Goal: Transaction & Acquisition: Purchase product/service

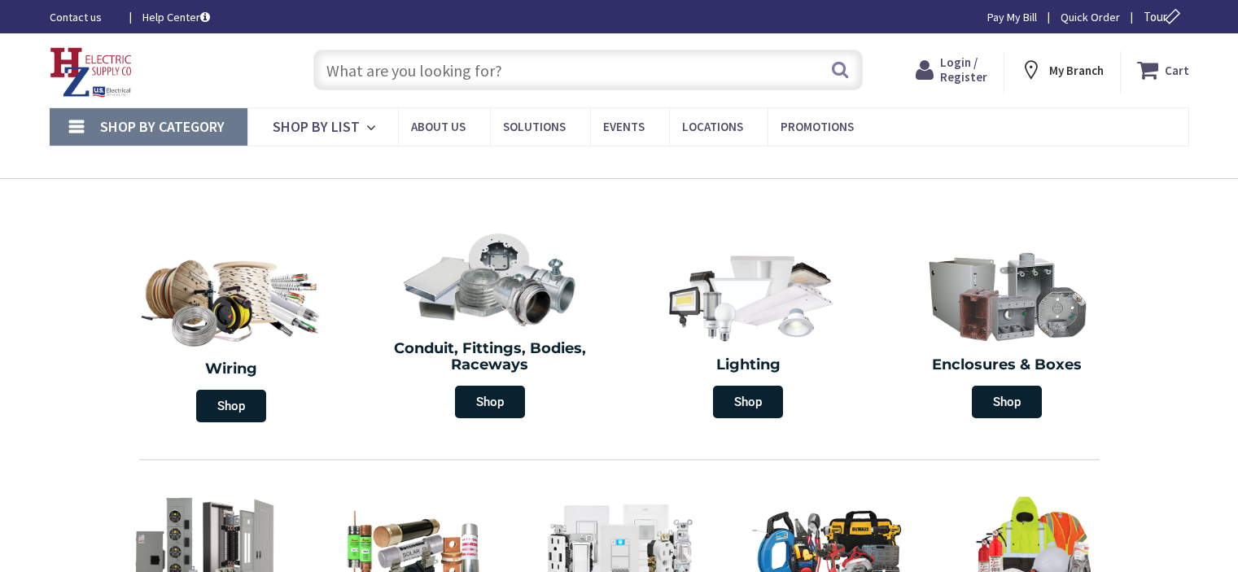
type input "[GEOGRAPHIC_DATA], [STREET_ADDRESS]"
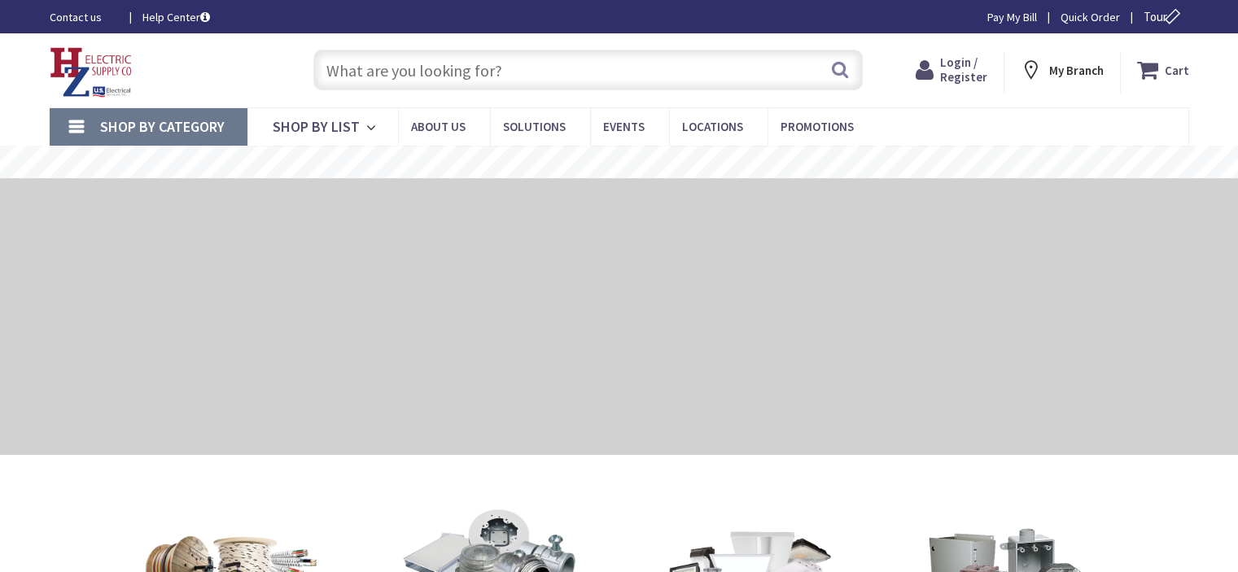
click at [589, 66] on input "text" at bounding box center [588, 70] width 550 height 41
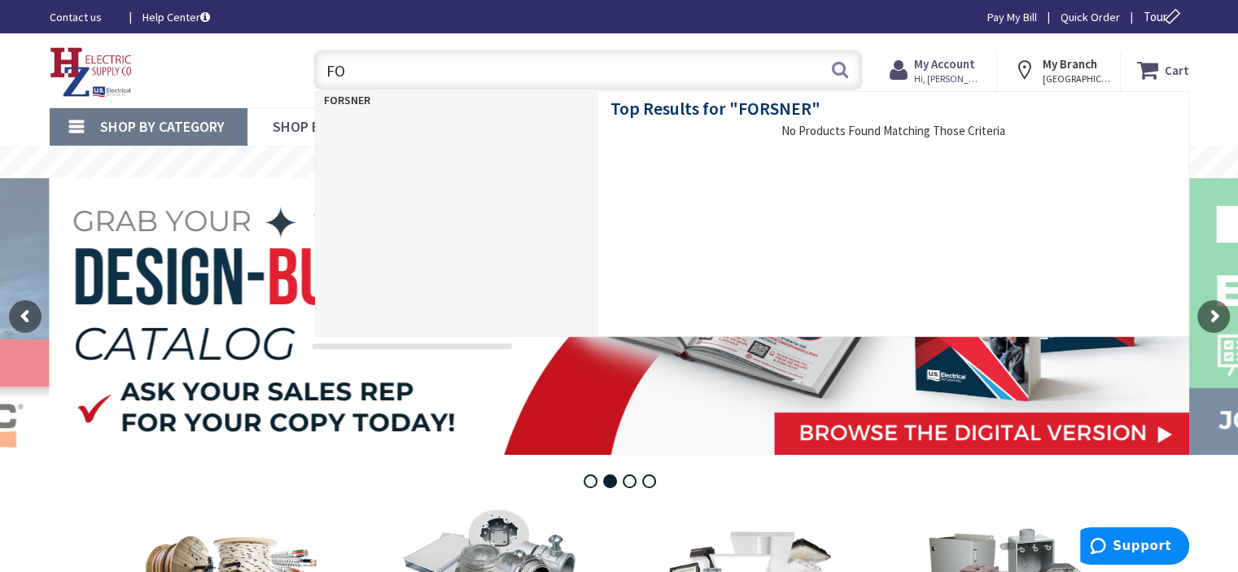
type input "F"
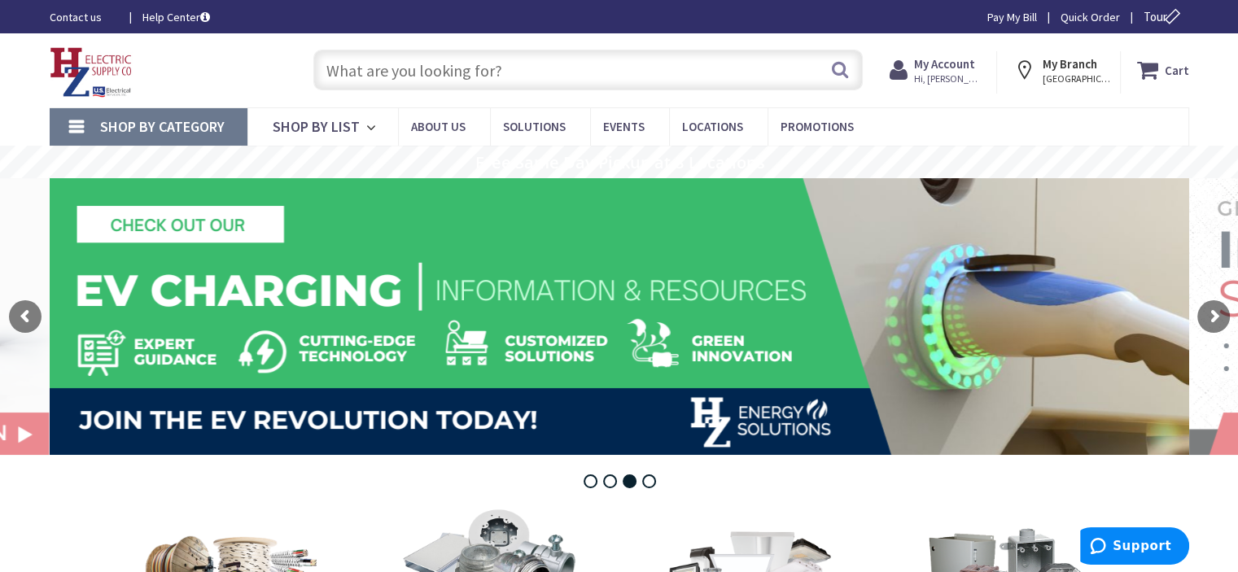
click at [554, 72] on input "text" at bounding box center [588, 70] width 550 height 41
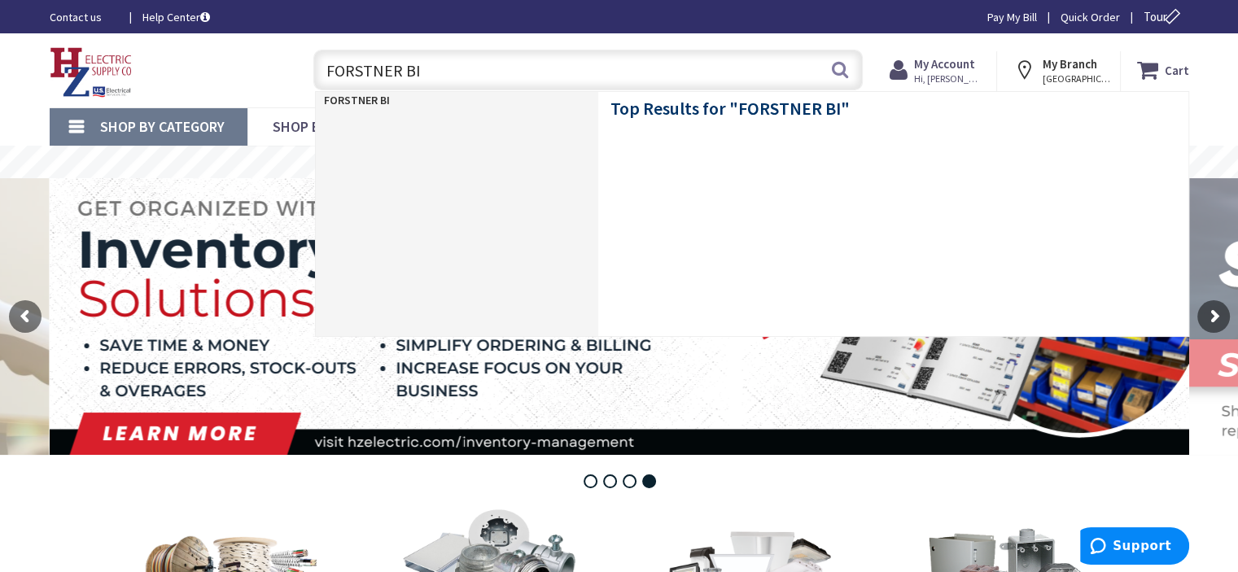
type input "FORSTNER BIT"
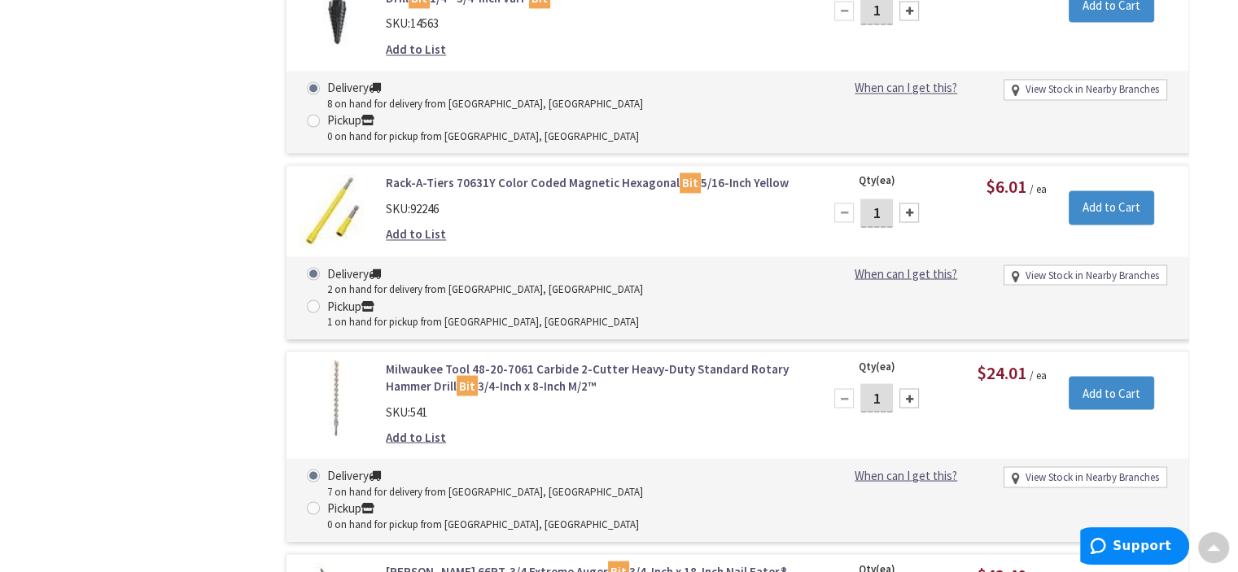
scroll to position [8549, 0]
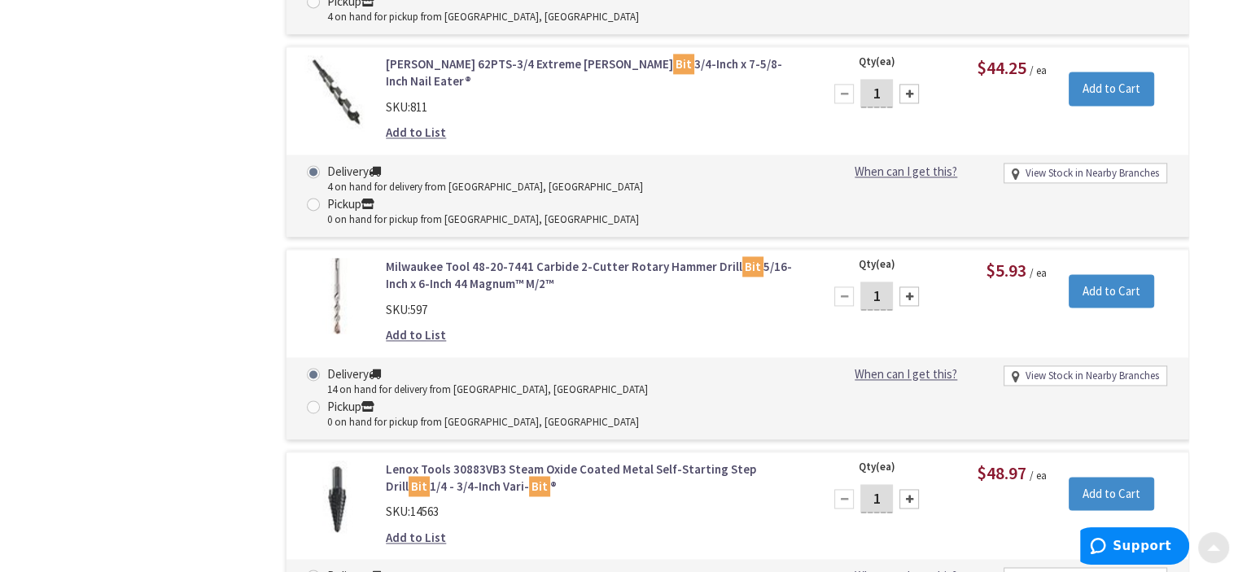
click at [1211, 553] on div at bounding box center [1214, 548] width 33 height 33
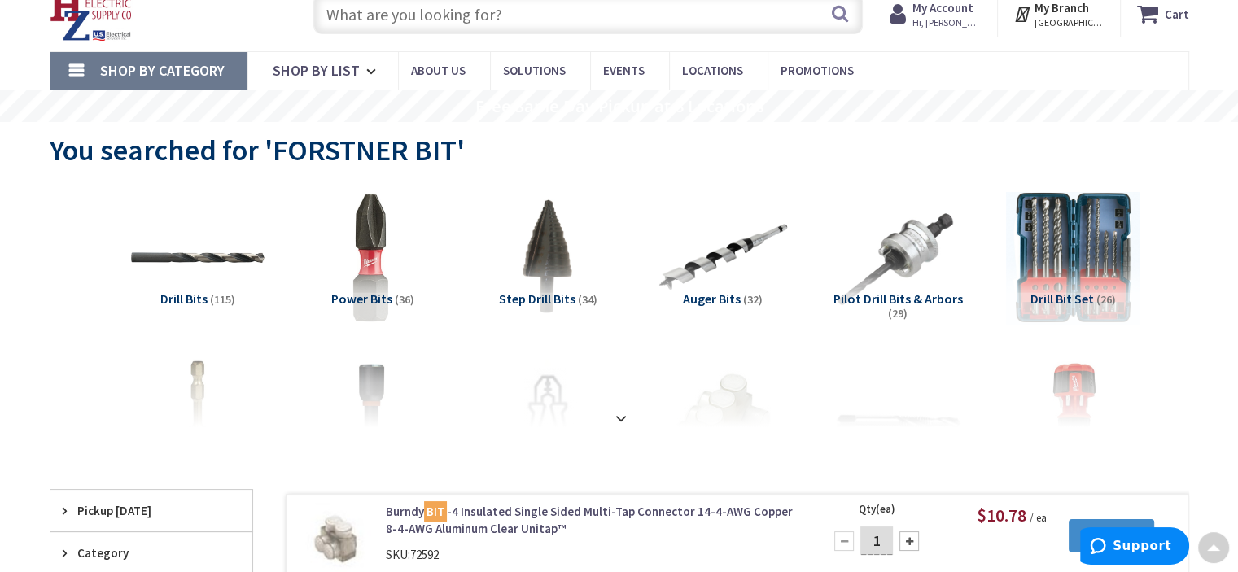
scroll to position [0, 0]
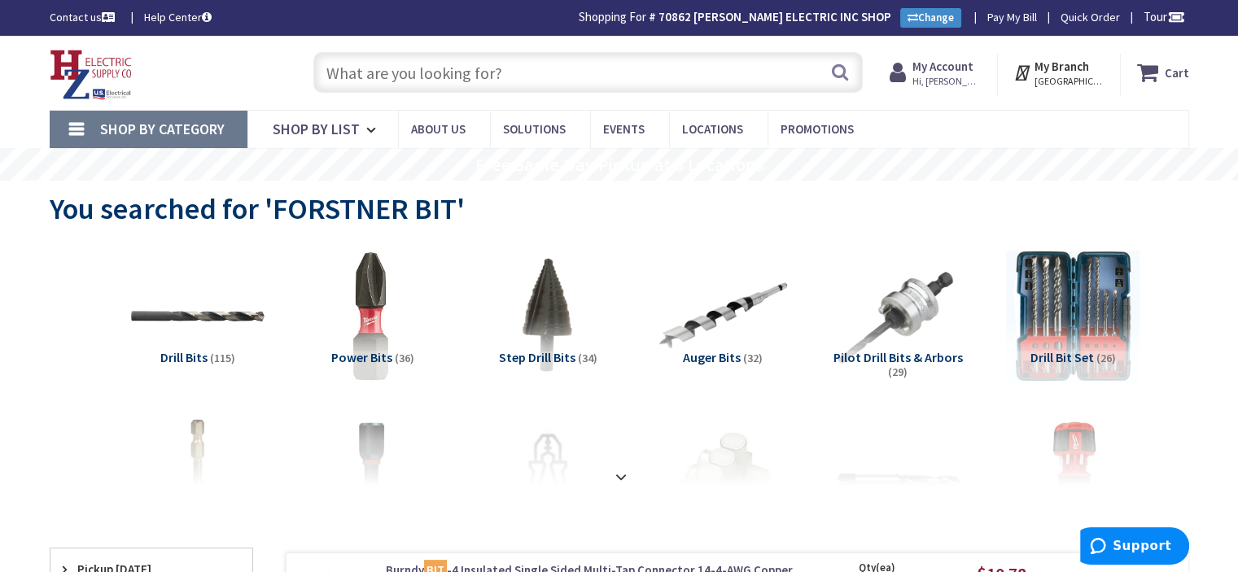
click at [547, 71] on input "text" at bounding box center [588, 72] width 550 height 41
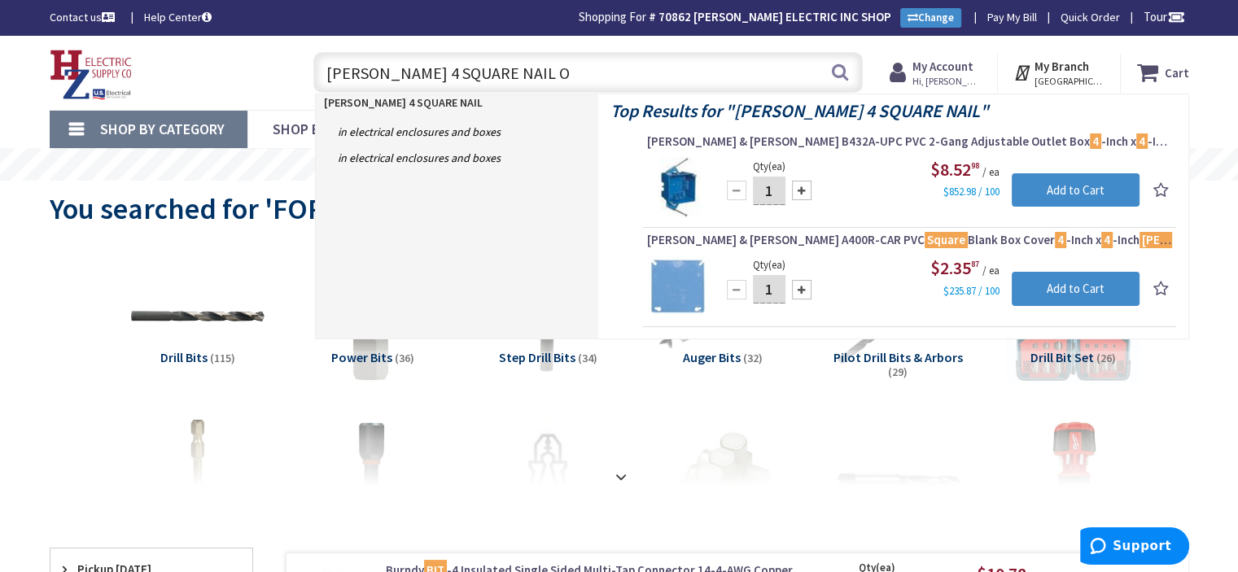
type input "[PERSON_NAME] 4 SQUARE NAIL ON"
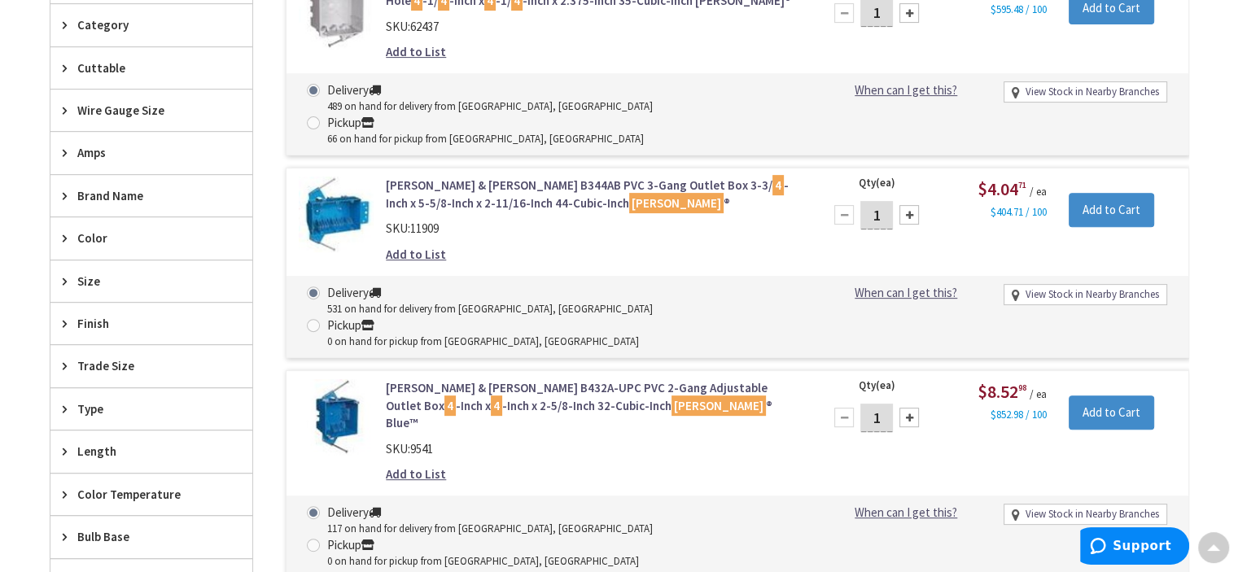
scroll to position [571, 0]
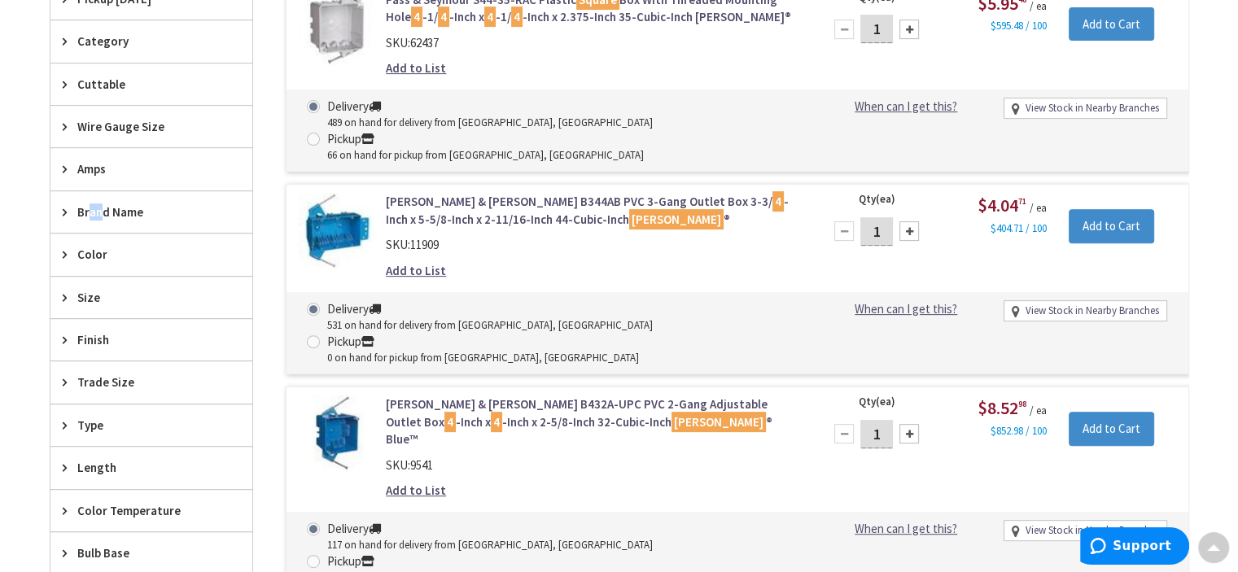
drag, startPoint x: 91, startPoint y: 207, endPoint x: 102, endPoint y: 207, distance: 10.6
click at [102, 207] on span "Brand Name" at bounding box center [143, 212] width 133 height 17
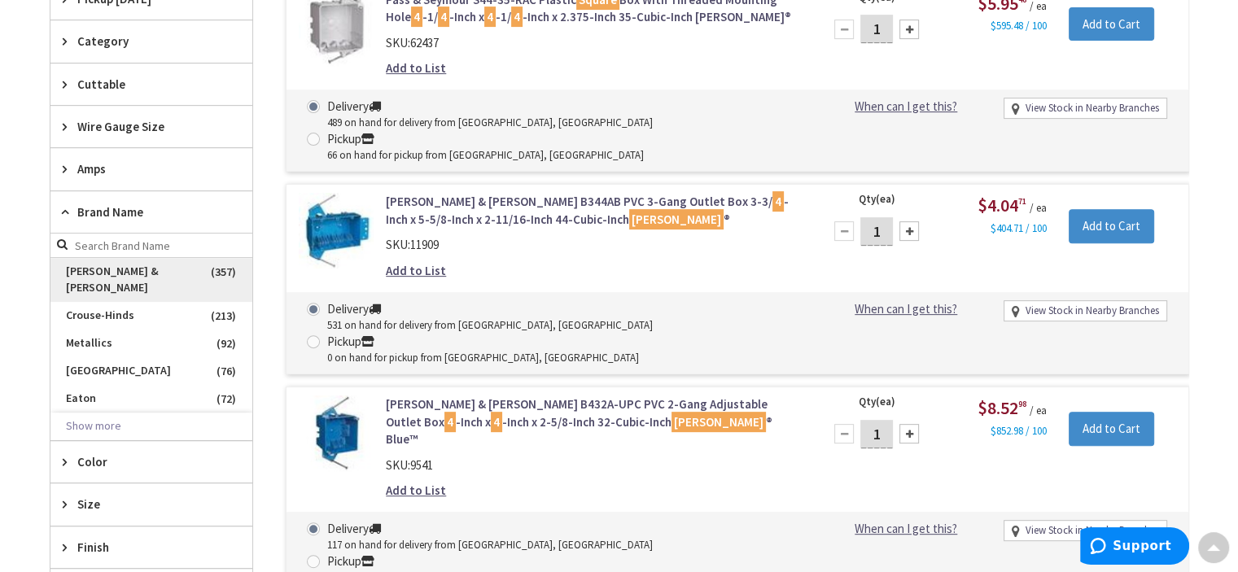
click at [94, 278] on span "Thomas & Betts" at bounding box center [151, 280] width 202 height 44
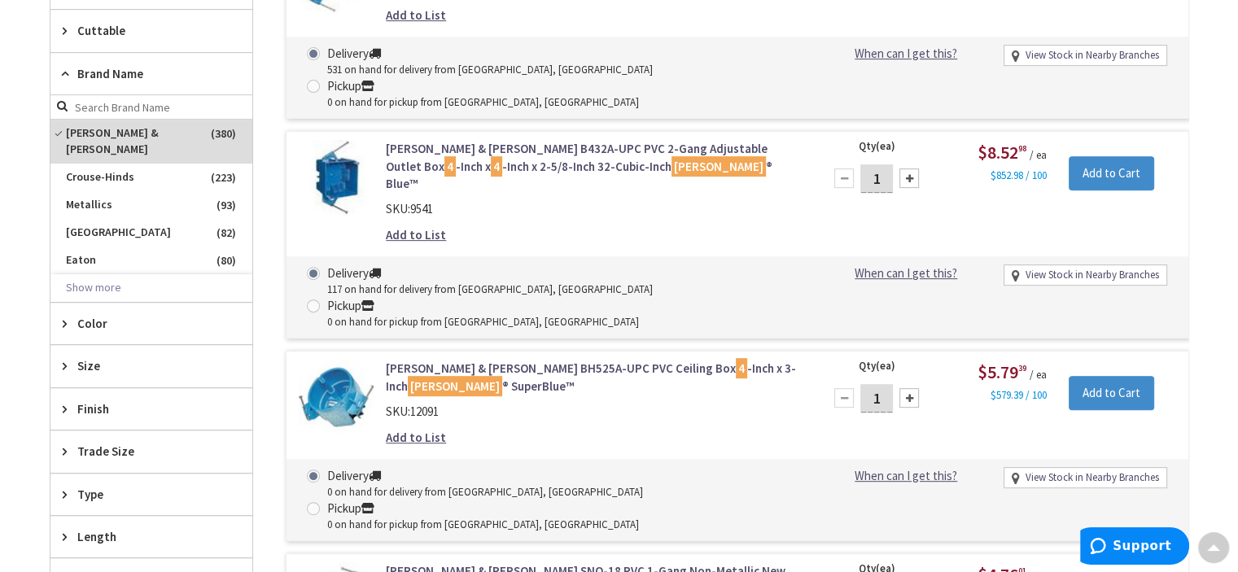
scroll to position [667, 0]
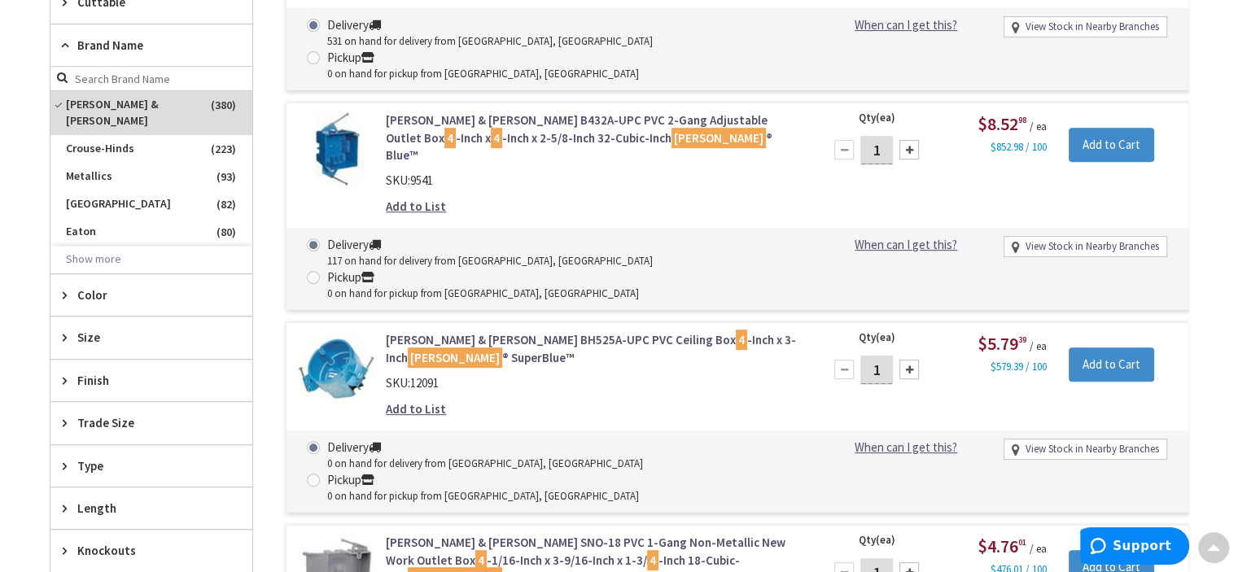
click at [81, 329] on span "Size" at bounding box center [143, 337] width 133 height 17
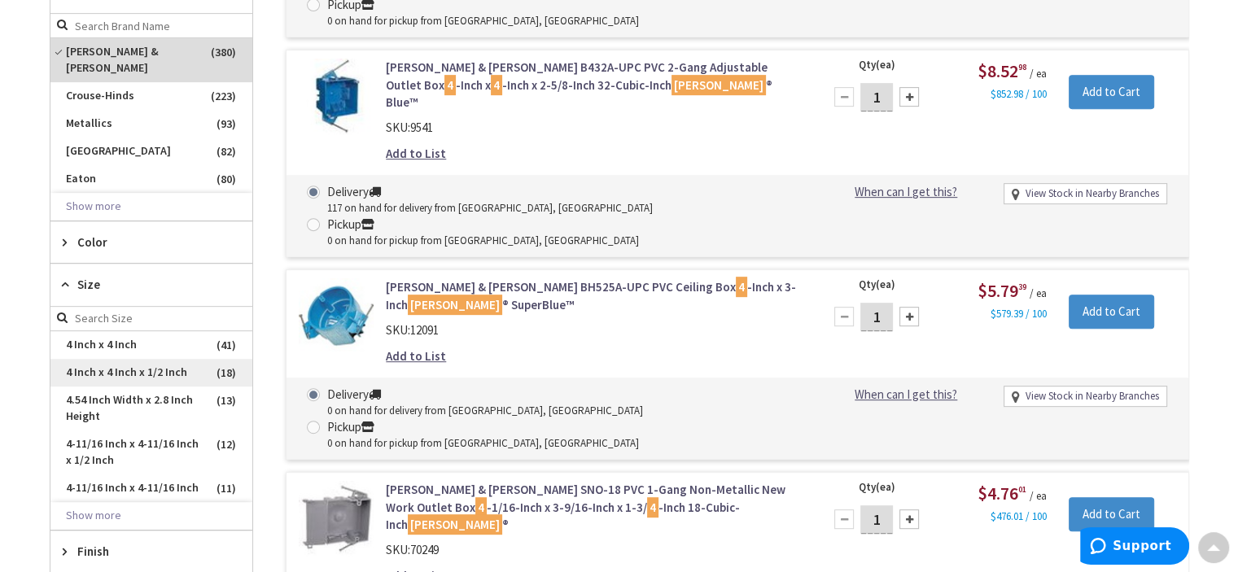
scroll to position [748, 0]
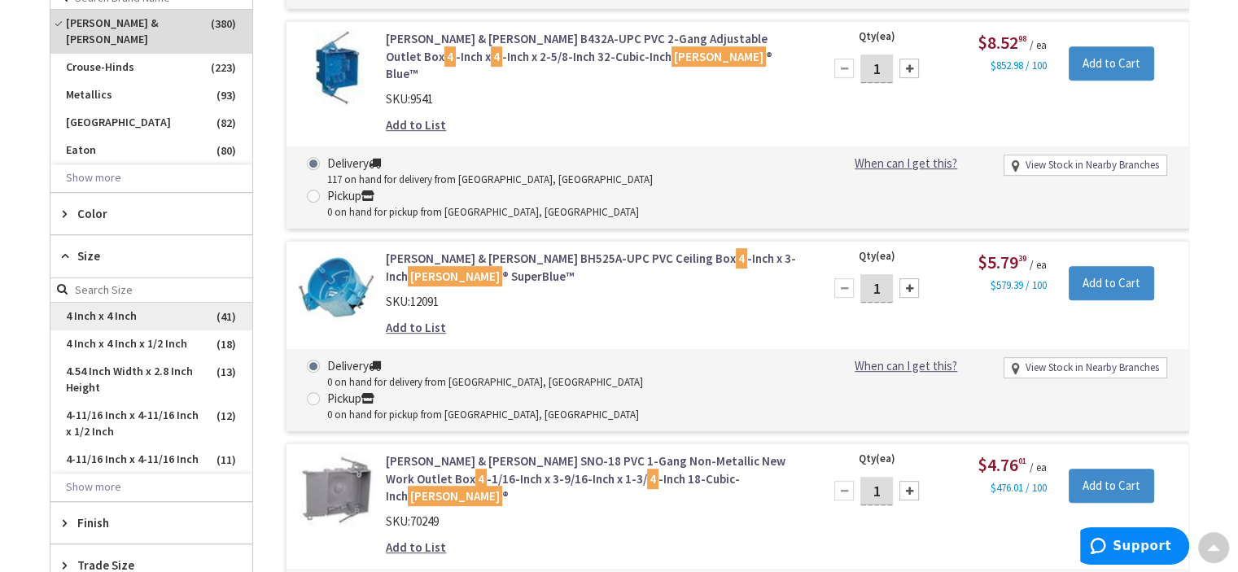
click at [108, 303] on span "4 Inch x 4 Inch" at bounding box center [151, 317] width 202 height 28
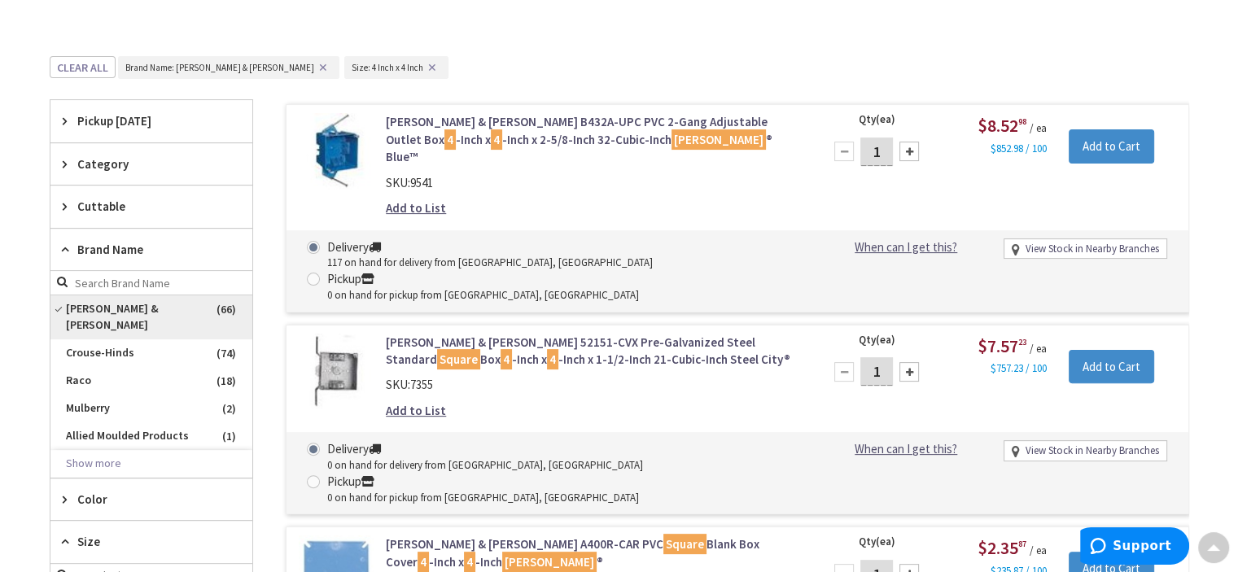
scroll to position [556, 0]
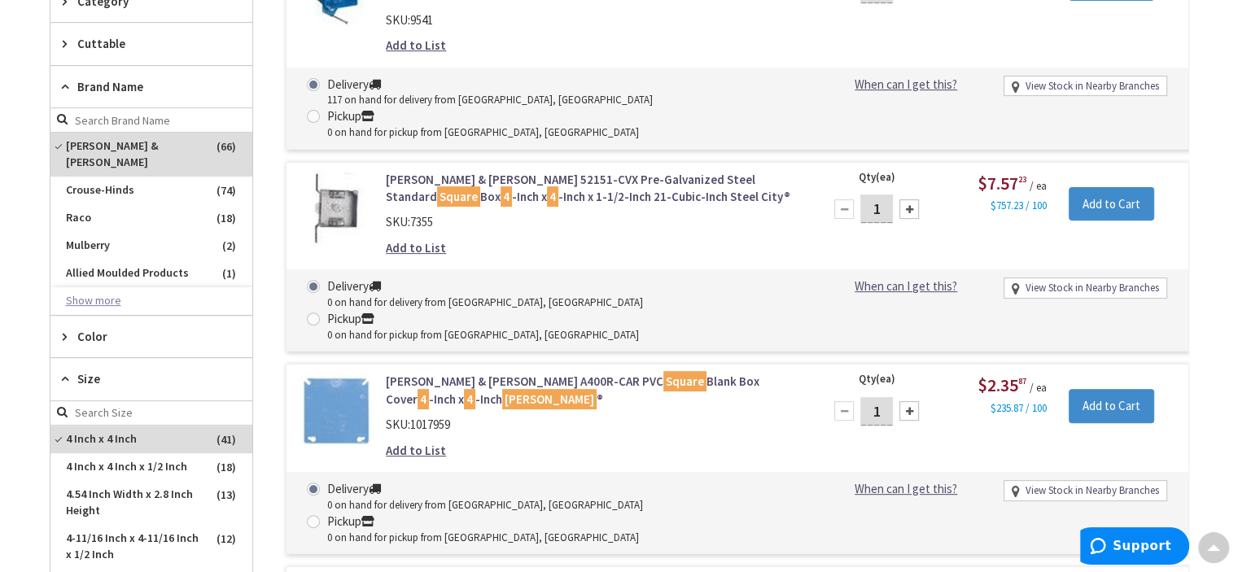
click at [104, 287] on button "Show more" at bounding box center [151, 301] width 202 height 28
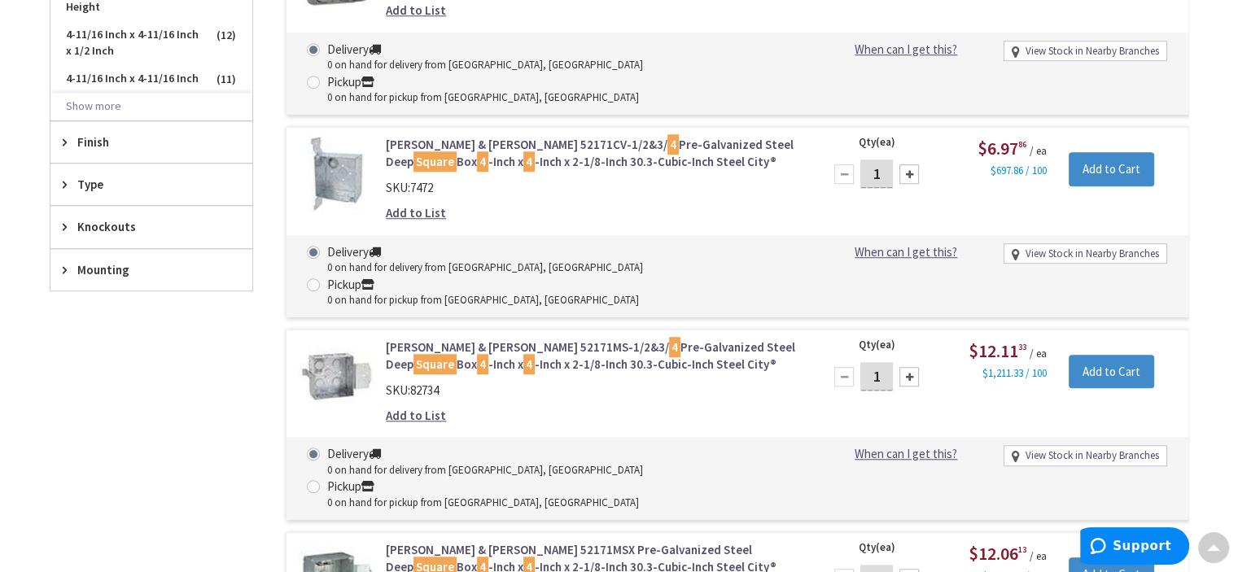
scroll to position [1207, 0]
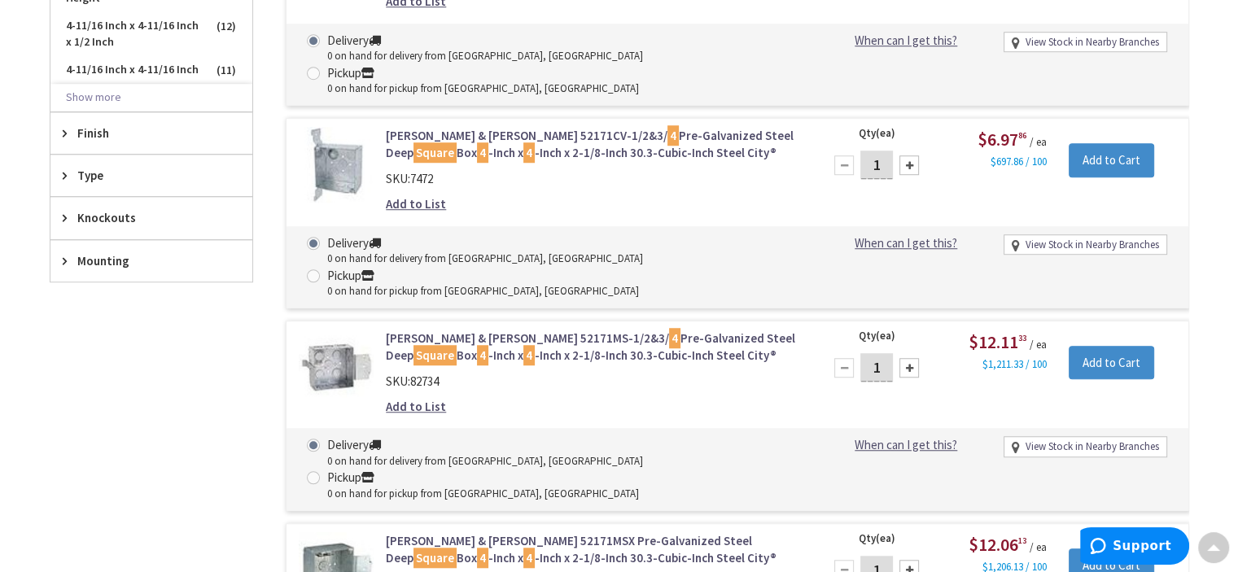
click at [79, 167] on span "Type" at bounding box center [143, 175] width 133 height 17
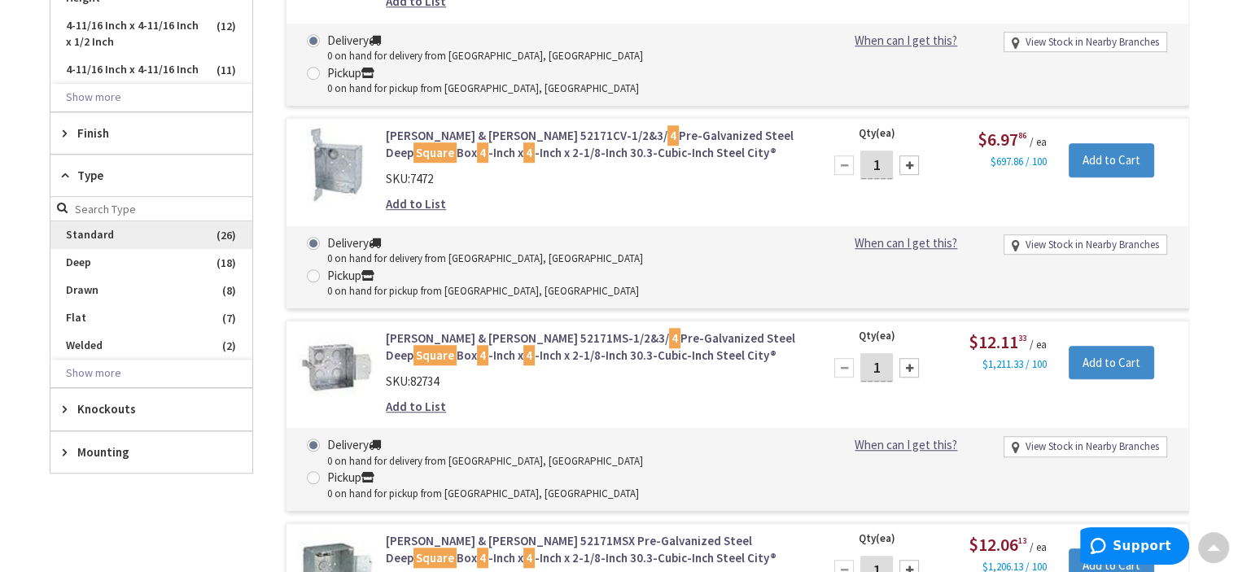
click at [94, 221] on span "Standard" at bounding box center [151, 235] width 202 height 28
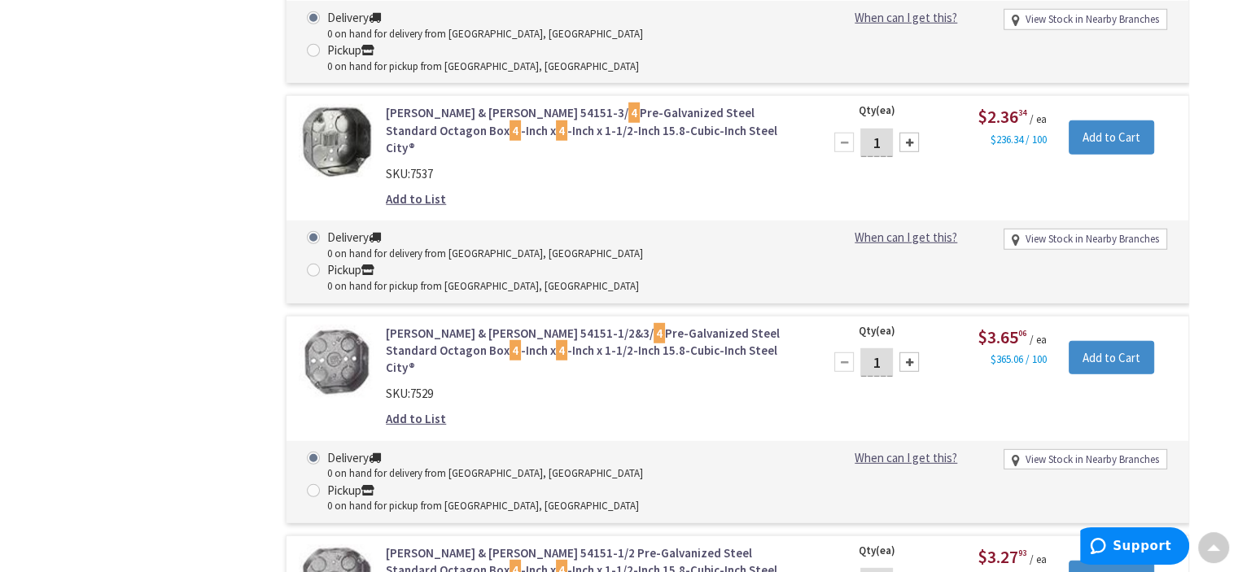
scroll to position [4584, 0]
